Goal: Register for event/course

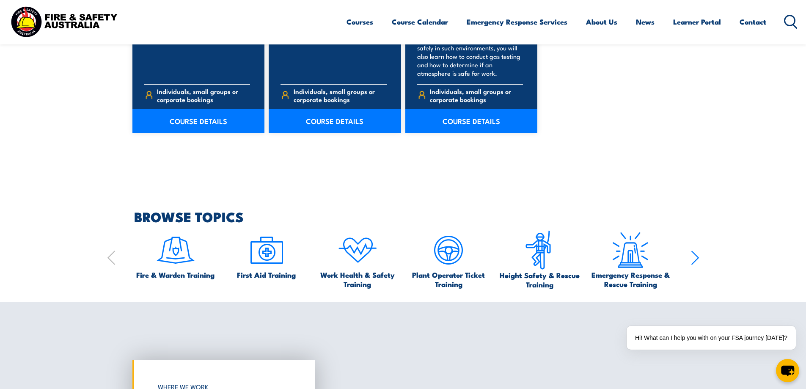
scroll to position [804, 0]
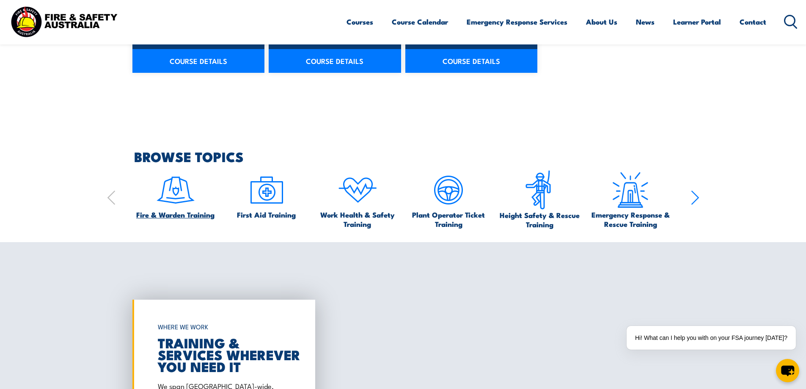
click at [177, 199] on img at bounding box center [176, 190] width 40 height 40
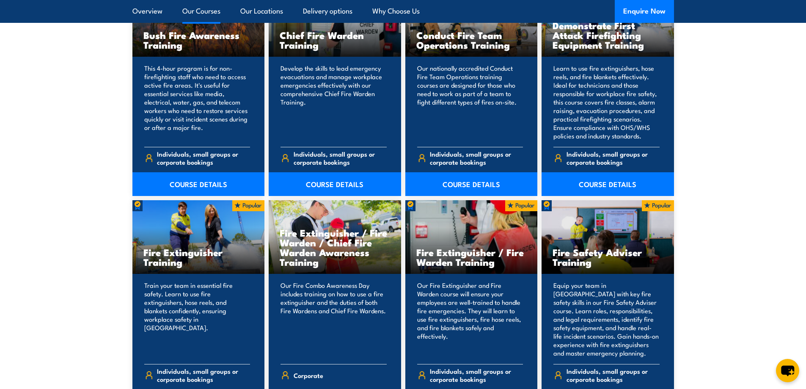
scroll to position [804, 0]
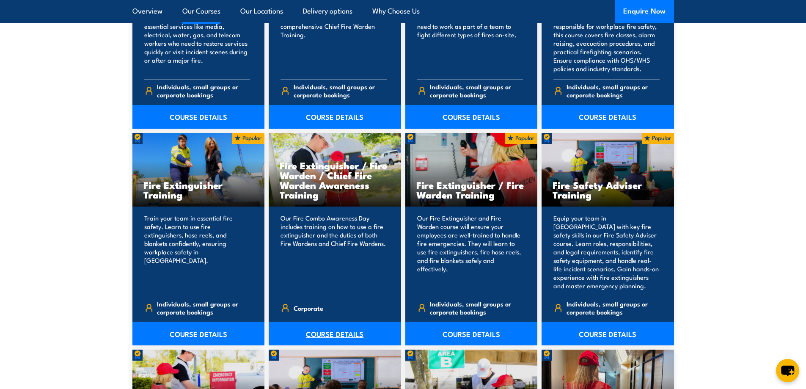
click at [339, 332] on link "COURSE DETAILS" at bounding box center [335, 334] width 132 height 24
